Goal: Task Accomplishment & Management: Use online tool/utility

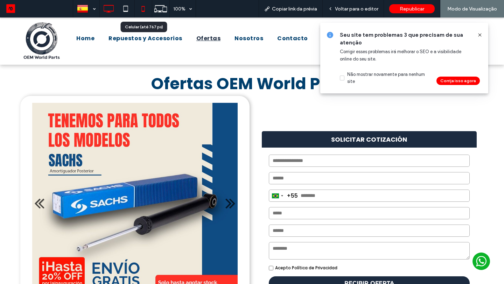
click at [143, 15] on icon at bounding box center [143, 9] width 14 height 14
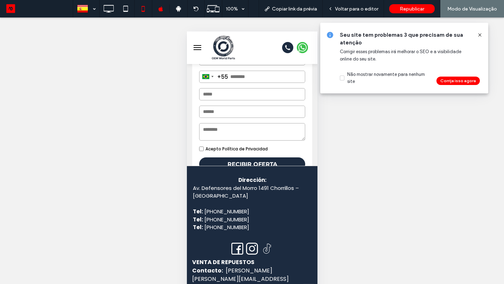
scroll to position [234, 0]
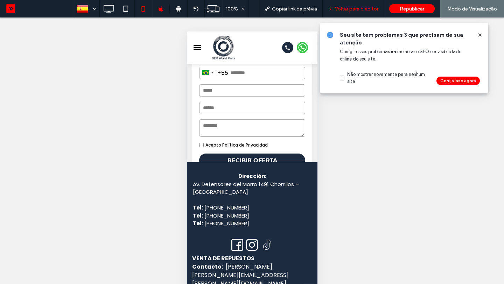
click at [366, 13] on div "Voltar para o editor" at bounding box center [353, 9] width 61 height 18
click at [355, 11] on span "Voltar para o editor" at bounding box center [356, 9] width 43 height 6
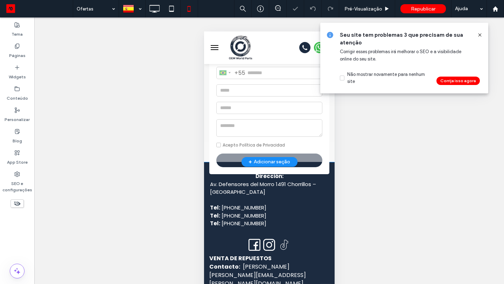
click at [331, 142] on div "Clique para editar no Modo Flex" at bounding box center [269, 18] width 131 height 287
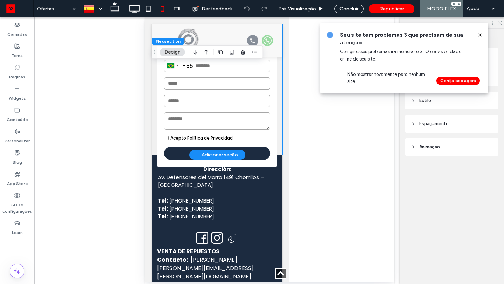
click at [279, 148] on div "Título do Slide [PERSON_NAME] sua legenda aqui [GEOGRAPHIC_DATA] Título do Slid…" at bounding box center [217, 11] width 131 height 287
click at [479, 30] on div "Seu site tem problemas 3 que precisam de sua atenção Corrigir esses problemas […" at bounding box center [404, 58] width 168 height 71
click at [479, 34] on icon at bounding box center [480, 35] width 6 height 6
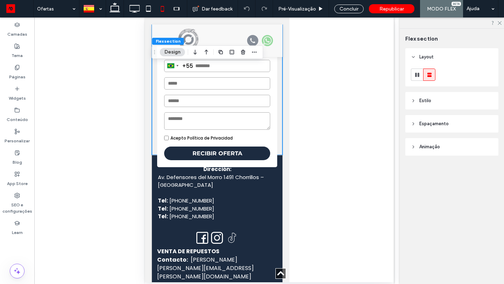
click at [429, 102] on span "Estilo" at bounding box center [426, 100] width 12 height 7
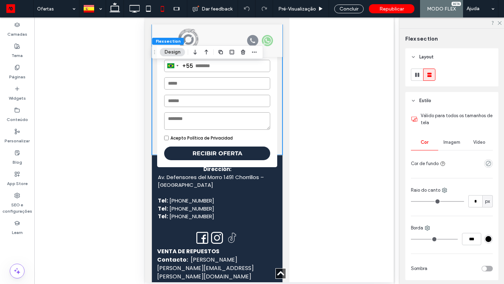
click at [429, 102] on span "Estilo" at bounding box center [426, 100] width 12 height 7
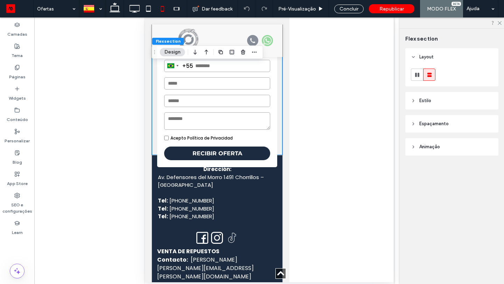
click at [430, 125] on span "Espaçamento" at bounding box center [434, 123] width 29 height 7
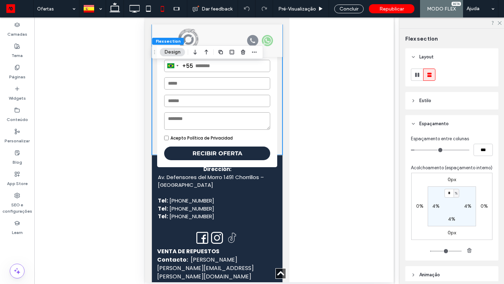
scroll to position [30, 0]
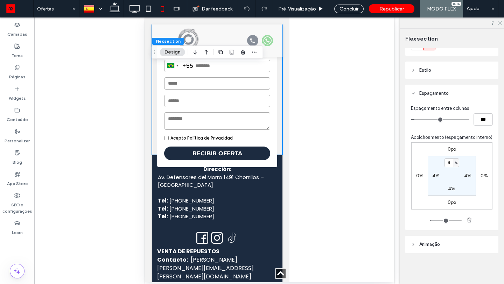
click at [449, 189] on label "4%" at bounding box center [451, 189] width 7 height 6
type input "*"
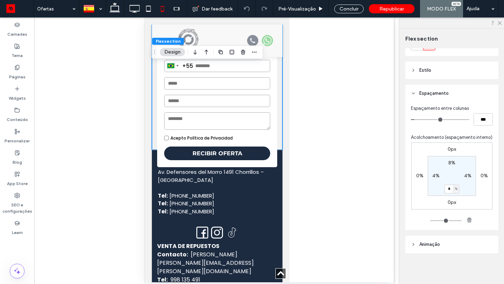
click at [450, 164] on label "8%" at bounding box center [452, 163] width 7 height 6
click at [468, 178] on label "4%" at bounding box center [467, 176] width 7 height 6
type input "*"
click at [434, 175] on label "4%" at bounding box center [435, 176] width 7 height 6
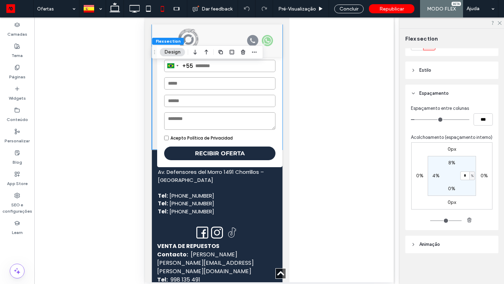
type input "*"
click at [451, 191] on label "0%" at bounding box center [451, 189] width 7 height 6
type input "**"
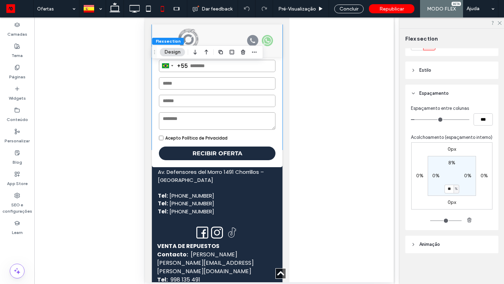
type input "**"
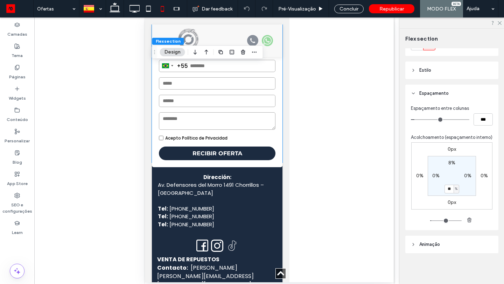
type input "*"
type input "**"
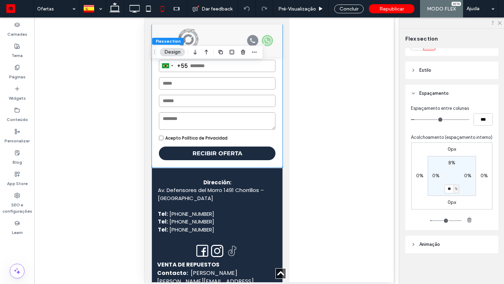
type input "**"
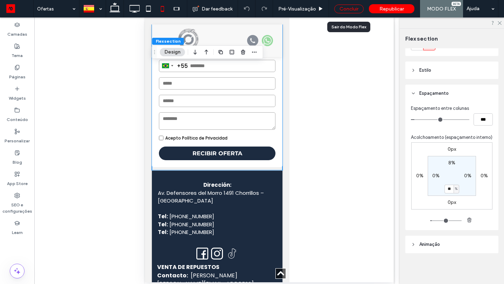
click at [351, 11] on div "Concluir" at bounding box center [348, 9] width 29 height 9
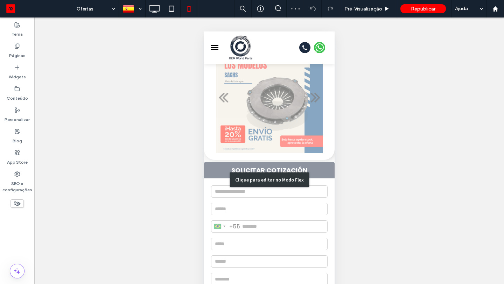
scroll to position [79, 0]
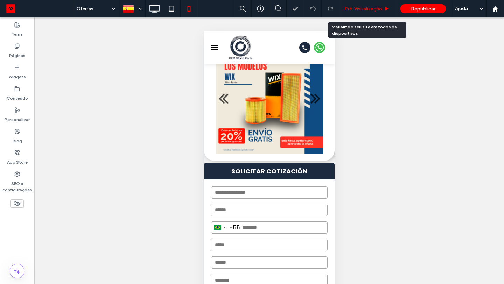
click at [357, 12] on div "Pré-Visualizaçāo" at bounding box center [367, 9] width 56 height 18
click at [363, 9] on span "Pré-Visualizaçāo" at bounding box center [364, 9] width 38 height 6
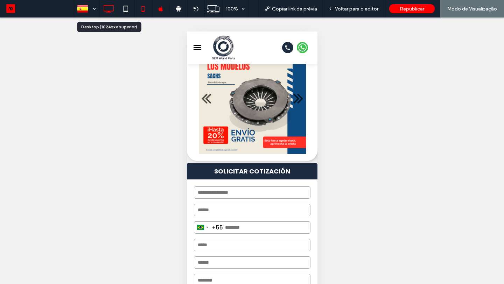
click at [112, 10] on icon at bounding box center [109, 9] width 14 height 14
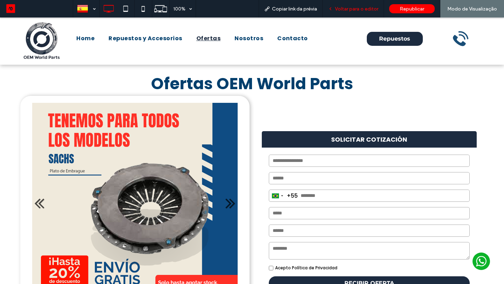
click at [372, 10] on span "Voltar para o editor" at bounding box center [356, 9] width 43 height 6
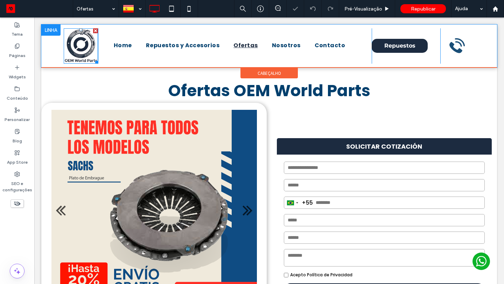
click at [82, 41] on img at bounding box center [81, 46] width 34 height 36
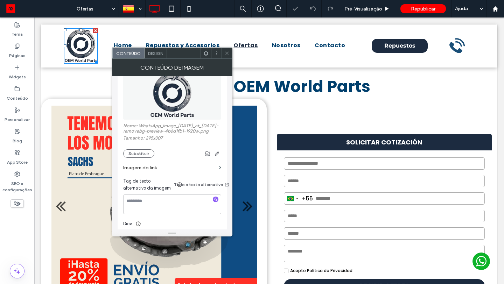
scroll to position [41, 0]
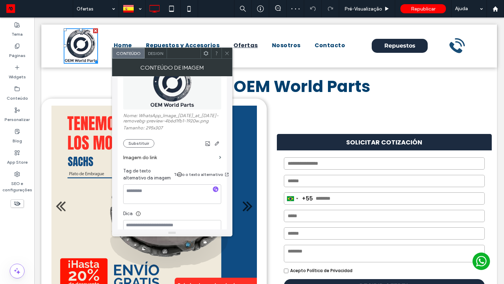
click at [164, 164] on label "Imagem do link" at bounding box center [169, 157] width 93 height 13
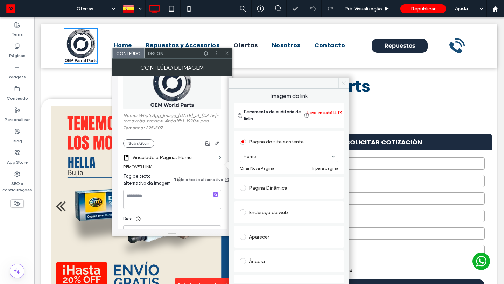
click at [342, 83] on icon at bounding box center [343, 83] width 5 height 5
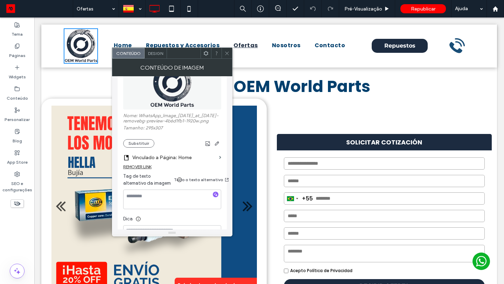
click at [226, 51] on icon at bounding box center [226, 53] width 5 height 5
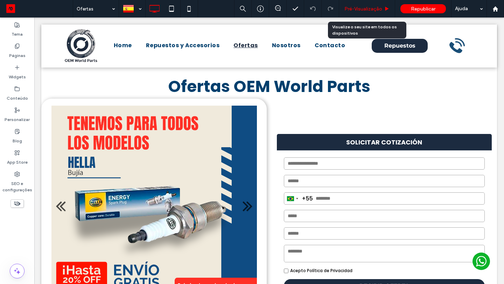
click at [362, 14] on div "Pré-Visualizaçāo" at bounding box center [367, 9] width 56 height 18
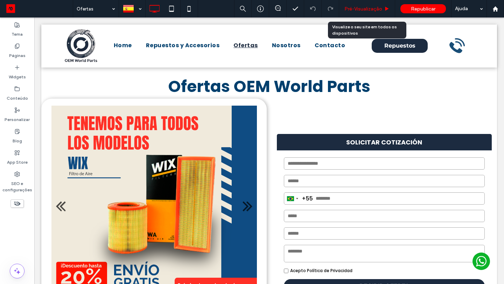
click at [369, 7] on span "Pré-Visualizaçāo" at bounding box center [364, 9] width 38 height 6
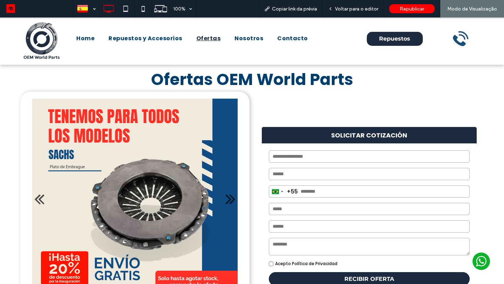
click at [45, 38] on img at bounding box center [41, 41] width 38 height 40
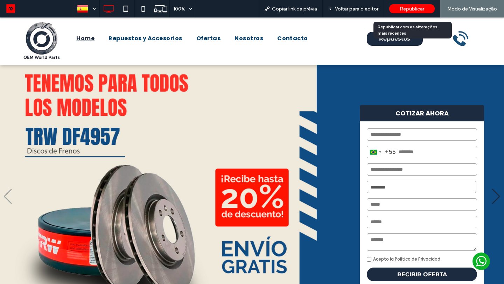
click at [410, 7] on span "Republicar" at bounding box center [412, 9] width 25 height 6
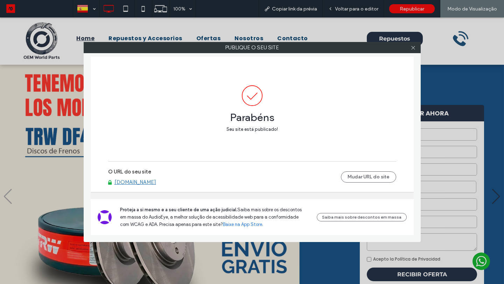
click at [148, 181] on link "[DOMAIN_NAME]" at bounding box center [136, 182] width 42 height 6
